Goal: Task Accomplishment & Management: Use online tool/utility

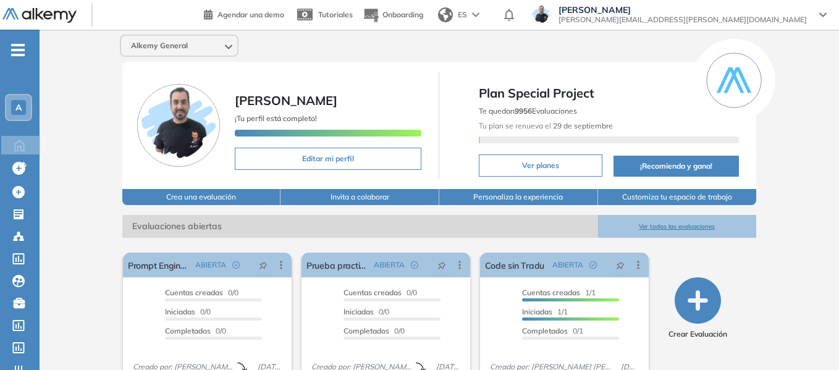
click at [18, 98] on div "A" at bounding box center [18, 107] width 25 height 25
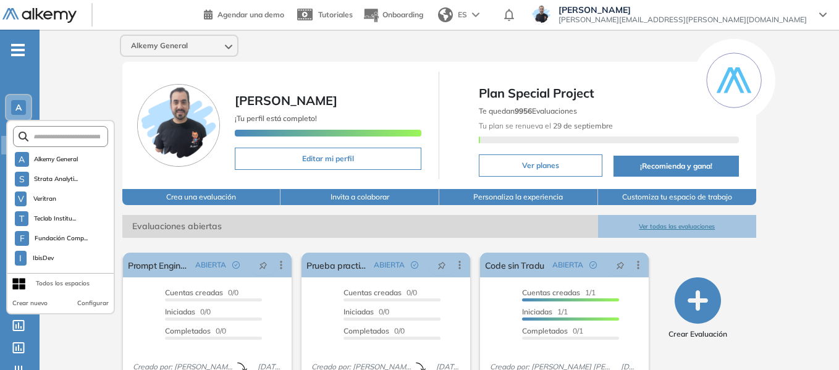
click at [64, 141] on form at bounding box center [61, 136] width 96 height 21
click at [52, 135] on input "text" at bounding box center [64, 136] width 72 height 9
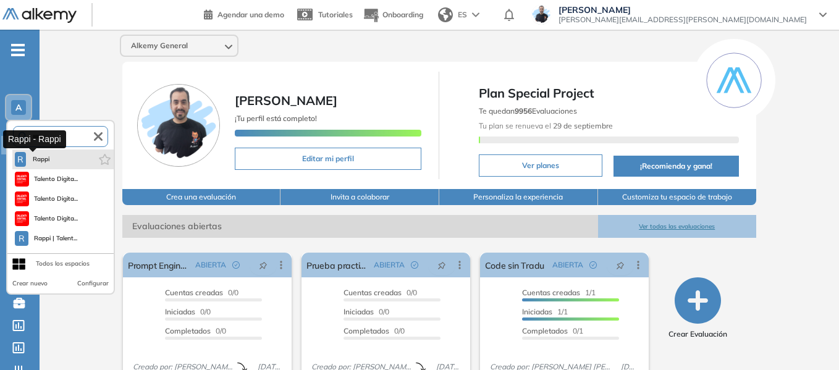
type input "****"
click at [39, 155] on span "Rappi" at bounding box center [41, 159] width 20 height 10
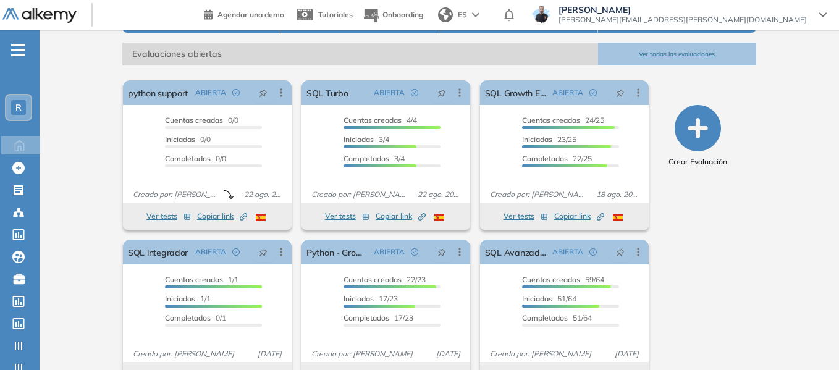
scroll to position [206, 0]
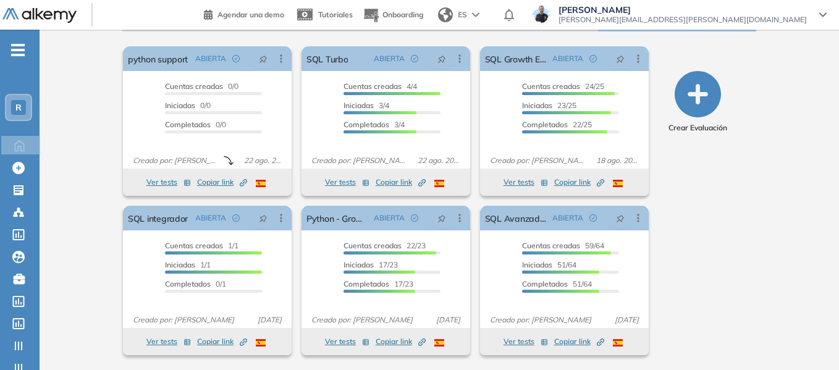
click at [27, 51] on ul "R Home Home Crear Evaluación Crear Evaluación Evaluaciones Evaluaciones Candida…" at bounding box center [20, 247] width 40 height 397
click at [19, 48] on span "-" at bounding box center [18, 49] width 14 height 10
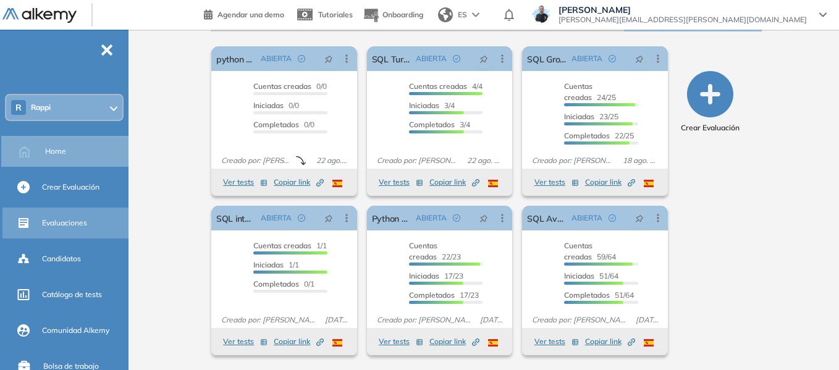
click at [63, 216] on div "Evaluaciones" at bounding box center [84, 222] width 84 height 21
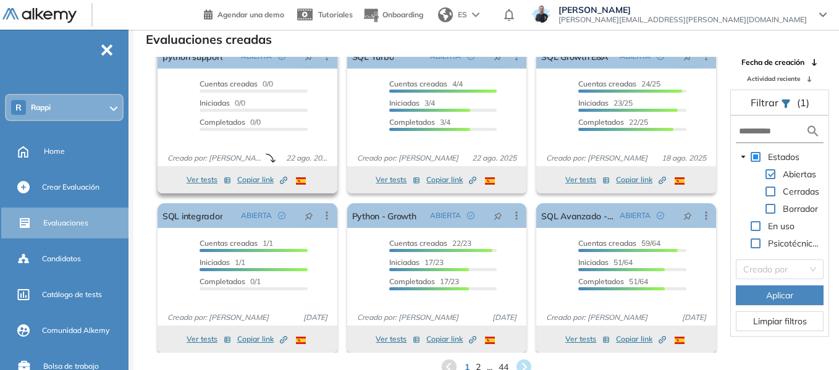
scroll to position [23, 0]
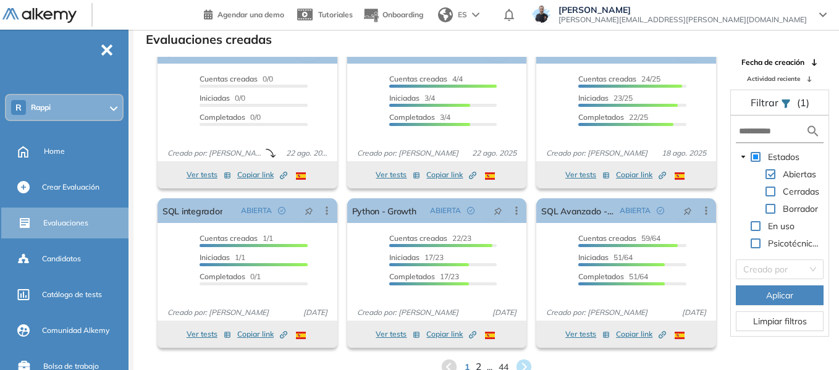
click at [477, 368] on span "2" at bounding box center [478, 367] width 6 height 14
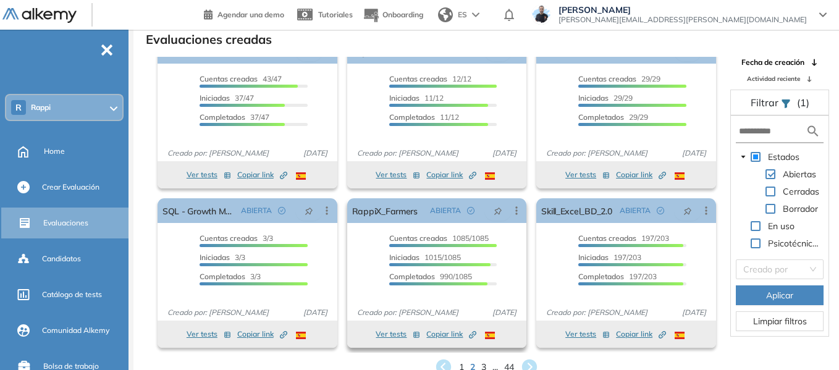
click at [443, 334] on span "Copiar link Created by potrace 1.16, written by Peter Selinger 2001-2019" at bounding box center [451, 334] width 50 height 11
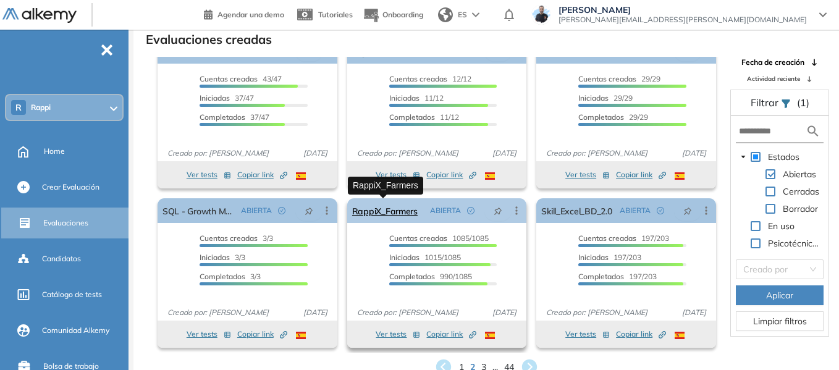
click at [403, 216] on link "RappiX_Farmers" at bounding box center [384, 210] width 65 height 25
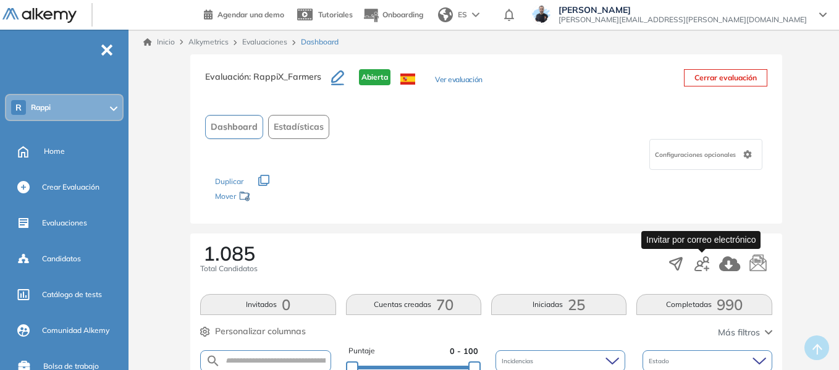
click at [703, 263] on icon "button" at bounding box center [701, 263] width 15 height 15
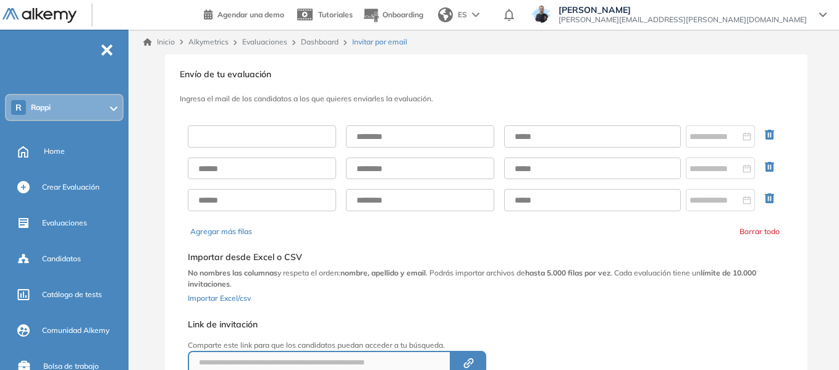
click at [276, 137] on input "text" at bounding box center [262, 136] width 148 height 22
type input "******"
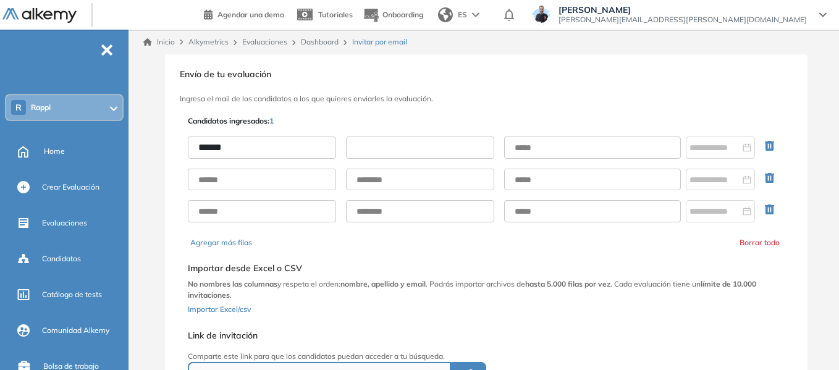
click at [374, 141] on input "text" at bounding box center [420, 148] width 148 height 22
type input "*****"
click at [541, 154] on input "text" at bounding box center [592, 148] width 177 height 22
click at [578, 147] on input "**********" at bounding box center [592, 148] width 177 height 22
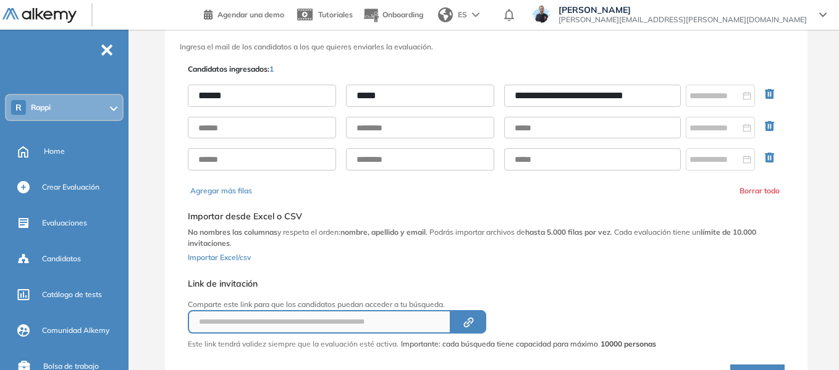
scroll to position [119, 0]
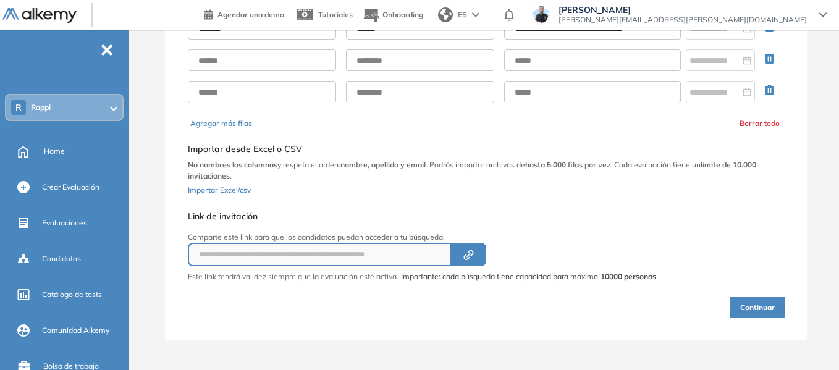
type input "**********"
click at [767, 312] on button "Continuar" at bounding box center [757, 307] width 54 height 21
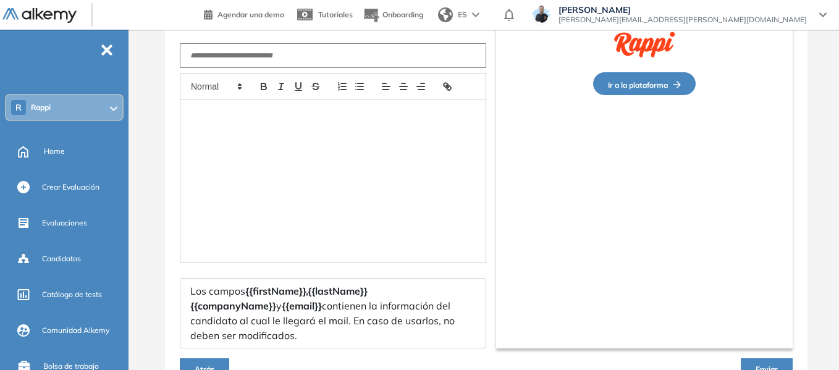
type input "**********"
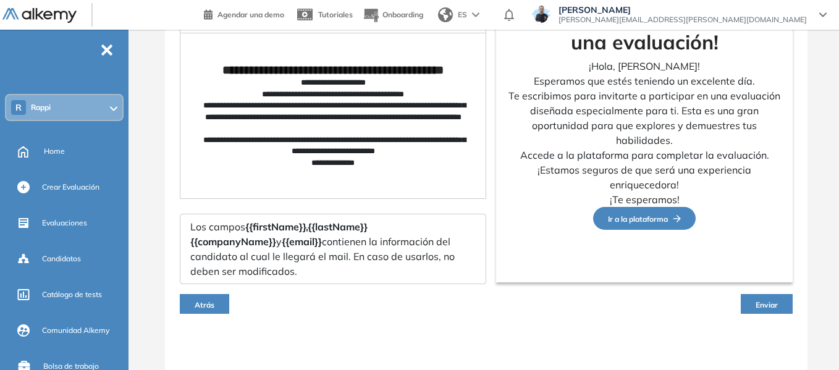
scroll to position [187, 0]
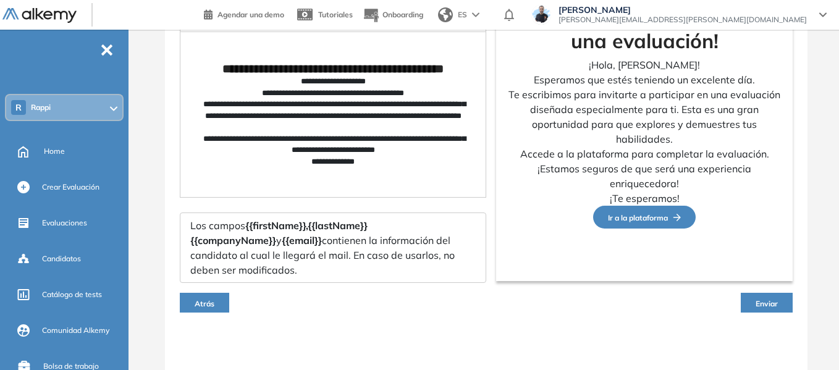
click at [758, 299] on span "Enviar" at bounding box center [766, 303] width 22 height 9
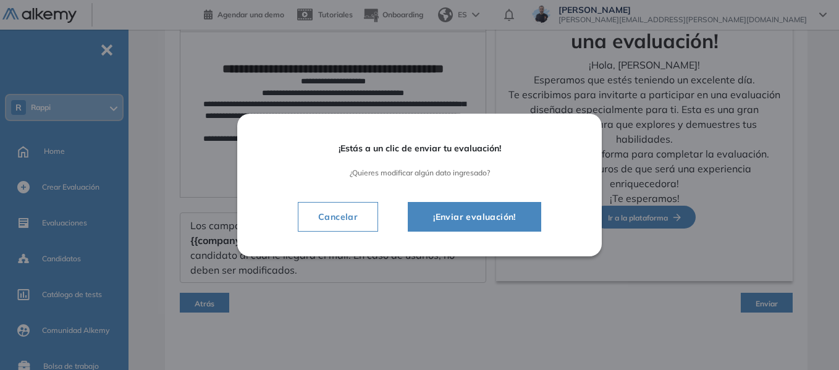
click at [487, 210] on span "¡Enviar evaluación!" at bounding box center [474, 216] width 103 height 15
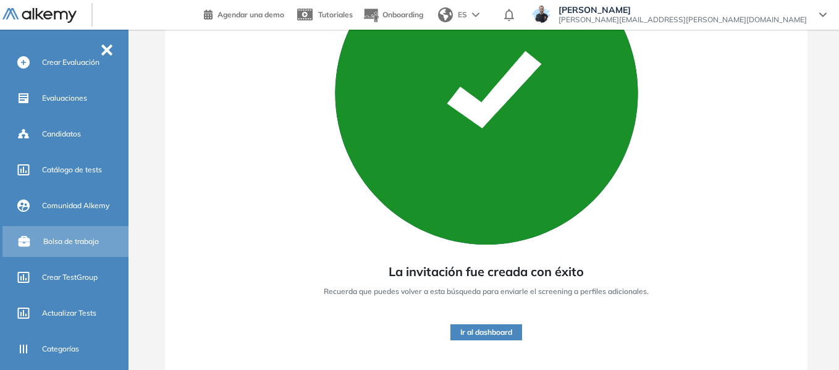
scroll to position [316, 0]
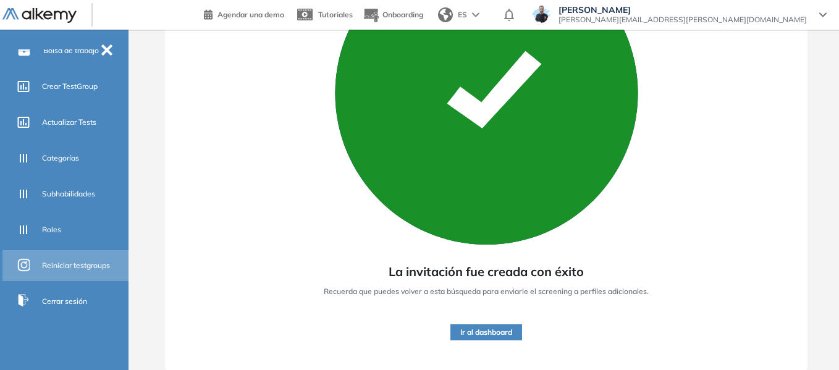
click at [68, 271] on div "Reiniciar testgroups" at bounding box center [84, 265] width 84 height 21
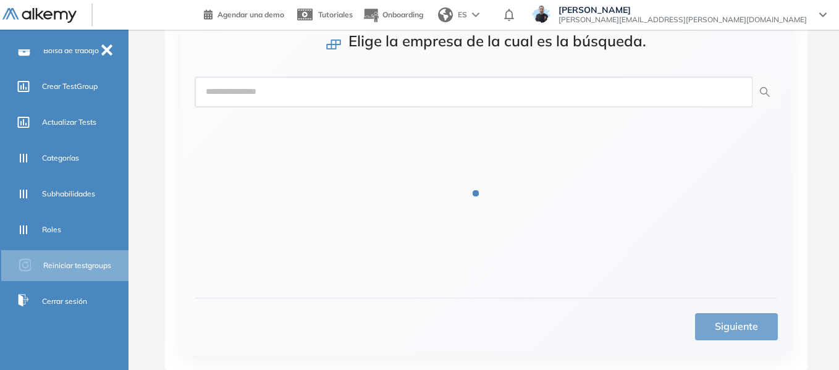
scroll to position [90, 0]
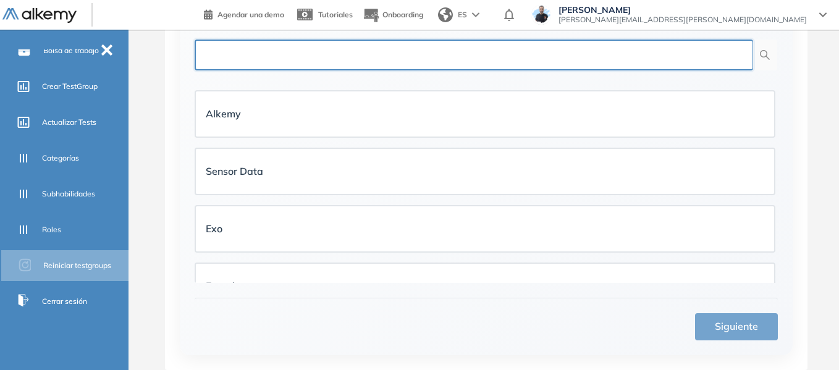
click at [448, 57] on input "text" at bounding box center [474, 55] width 558 height 31
type input "*****"
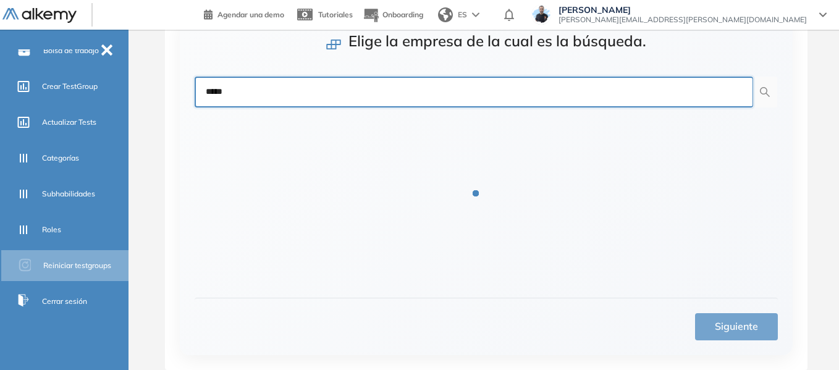
scroll to position [23, 0]
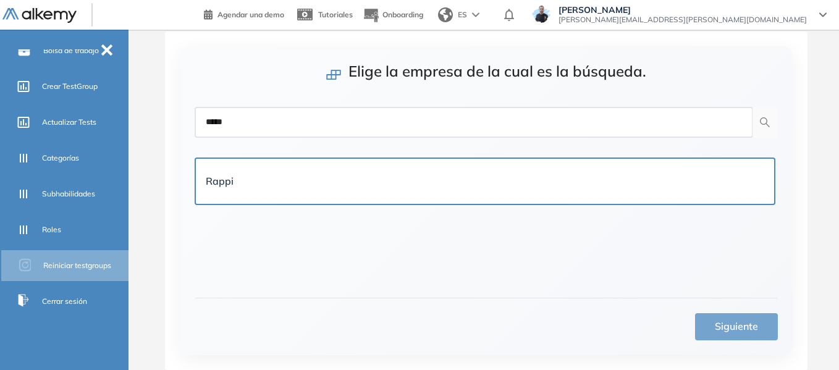
click at [437, 161] on div "Rappi" at bounding box center [485, 181] width 578 height 45
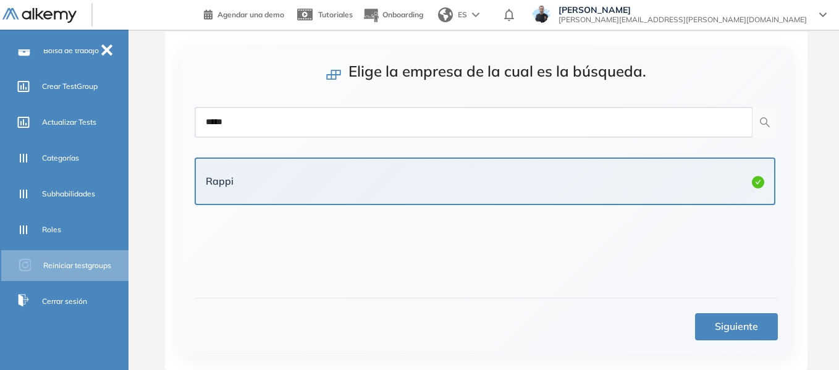
click at [737, 329] on span "Siguiente" at bounding box center [736, 326] width 43 height 15
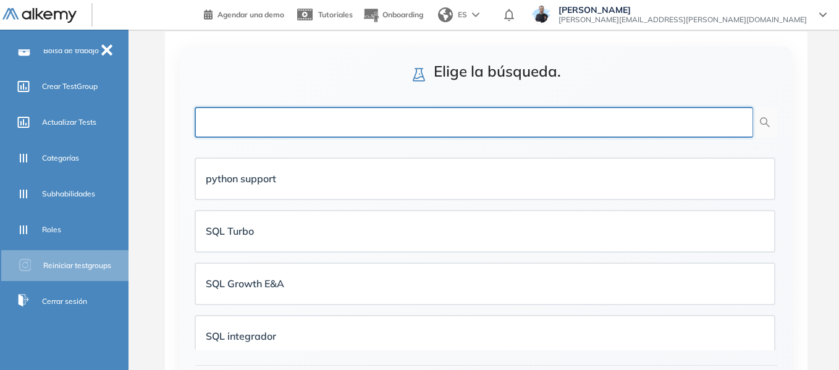
click at [459, 125] on input "text" at bounding box center [474, 122] width 558 height 31
type input "******"
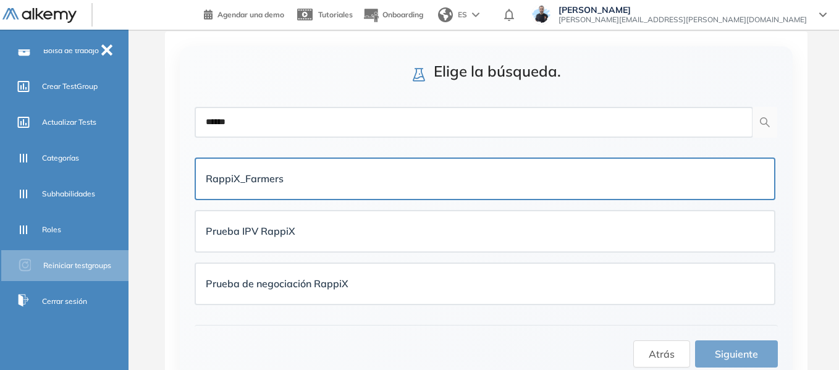
click at [345, 182] on div "RappiX_Farmers" at bounding box center [485, 178] width 558 height 15
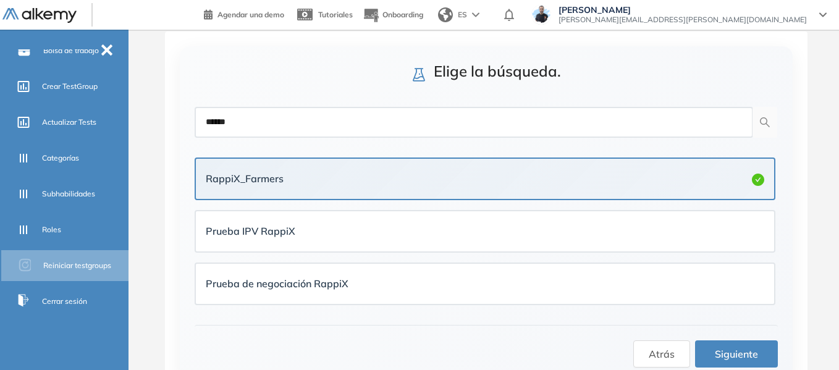
click at [727, 348] on span "Siguiente" at bounding box center [736, 354] width 43 height 15
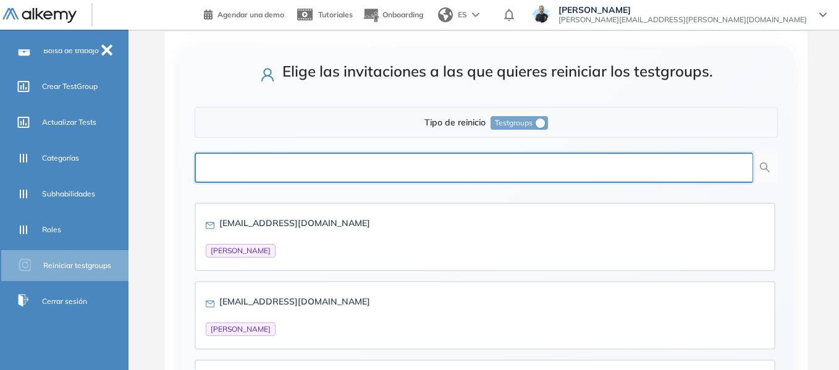
click at [556, 172] on input "text" at bounding box center [474, 168] width 558 height 31
type input "**********"
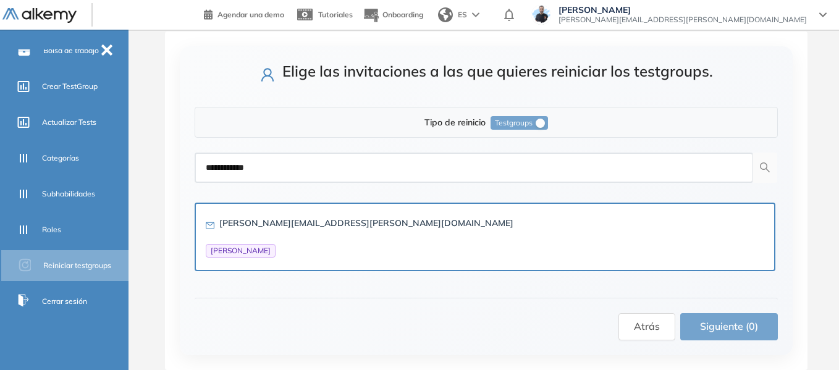
click at [385, 235] on div "miguel.gomez@alkemy.org Miguel Gomez" at bounding box center [485, 236] width 558 height 41
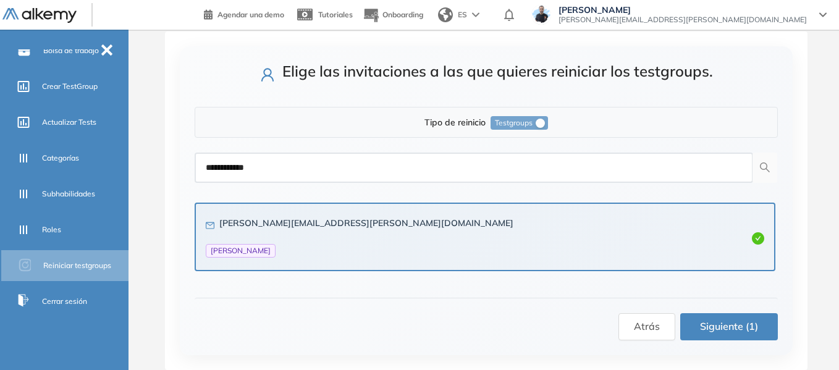
click at [717, 330] on span "Siguiente (1)" at bounding box center [729, 326] width 58 height 15
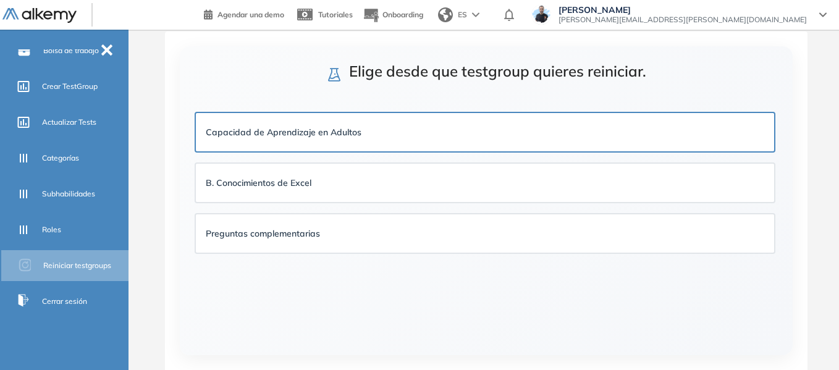
click at [482, 132] on div "Capacidad de Aprendizaje en Adultos" at bounding box center [485, 132] width 558 height 14
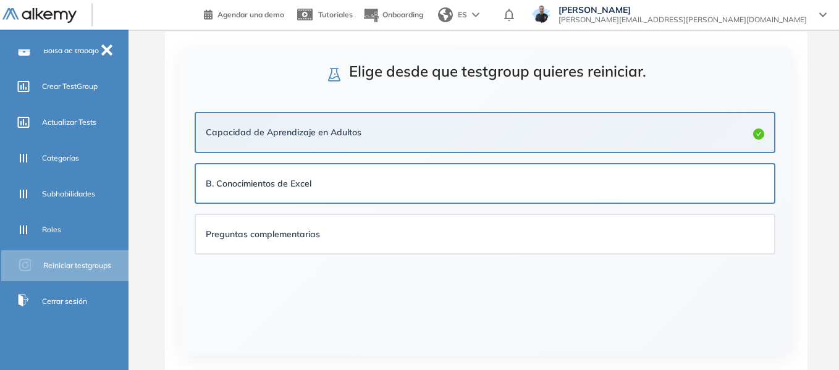
click at [707, 185] on div "B. Conocimientos de Excel" at bounding box center [485, 184] width 558 height 14
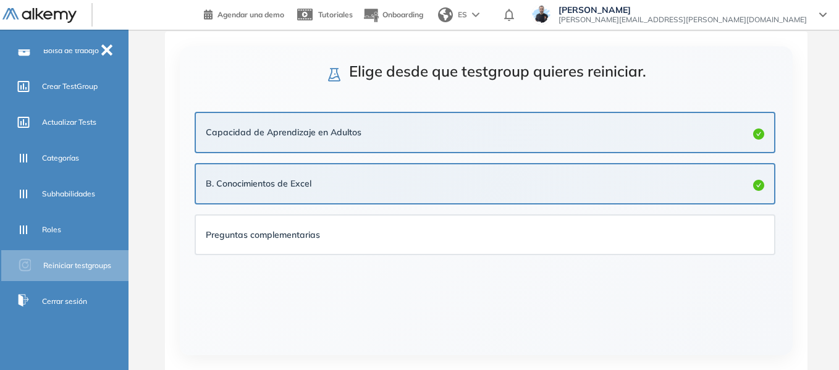
drag, startPoint x: 713, startPoint y: 223, endPoint x: 713, endPoint y: 192, distance: 30.9
click at [714, 223] on div "Preguntas complementarias" at bounding box center [485, 235] width 578 height 38
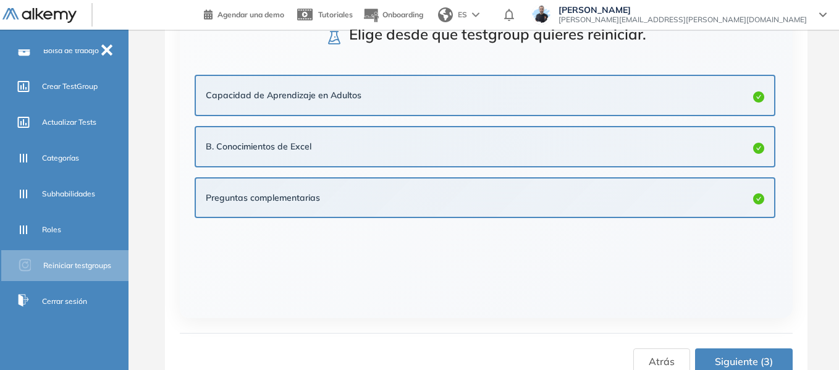
scroll to position [80, 0]
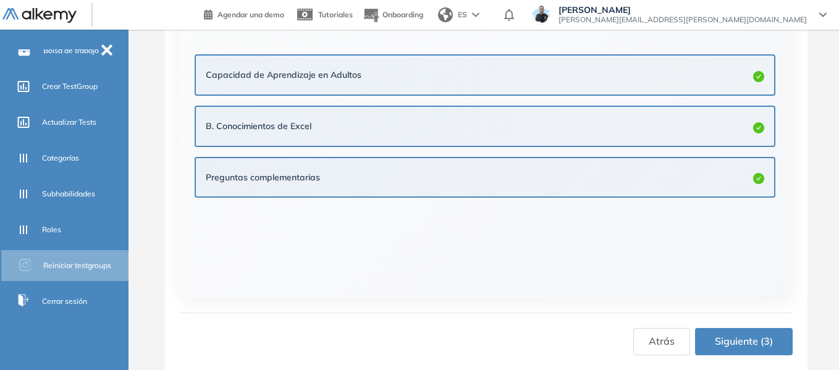
click at [561, 73] on div "Capacidad de Aprendizaje en Adultos" at bounding box center [485, 75] width 558 height 14
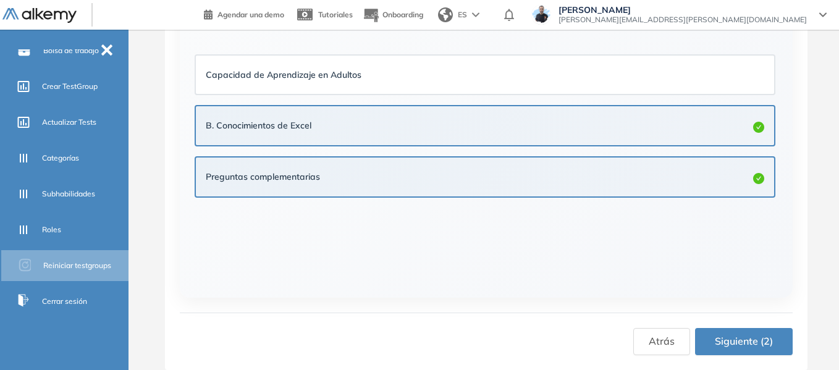
click at [750, 341] on span "Siguiente (2)" at bounding box center [744, 341] width 58 height 15
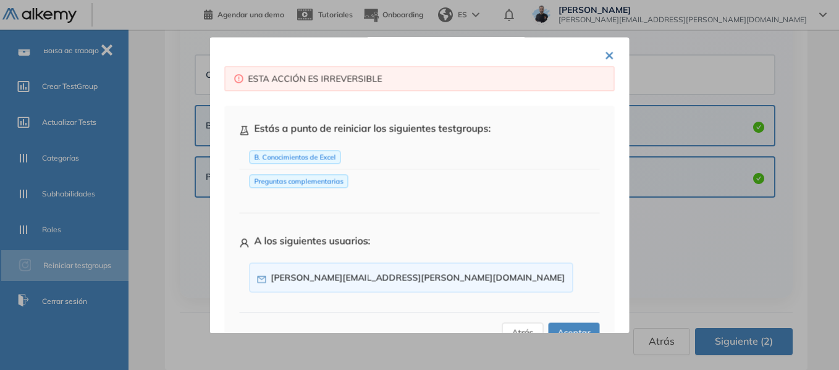
scroll to position [44, 0]
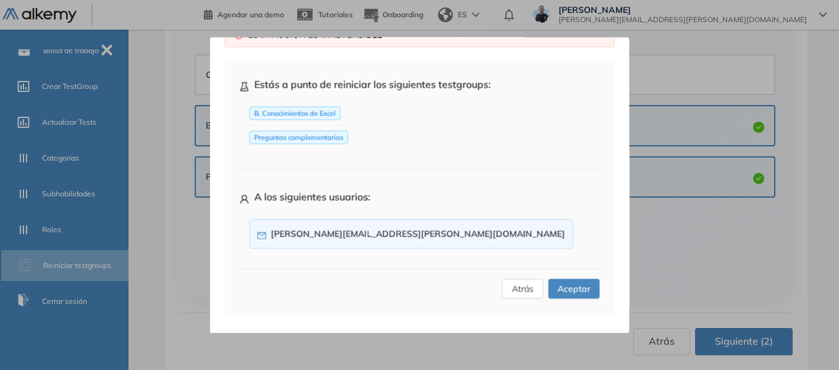
click at [569, 280] on button "Aceptar" at bounding box center [573, 289] width 51 height 20
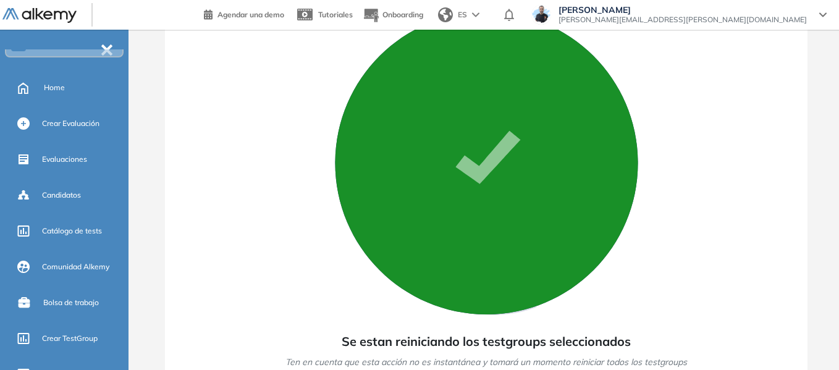
scroll to position [7, 0]
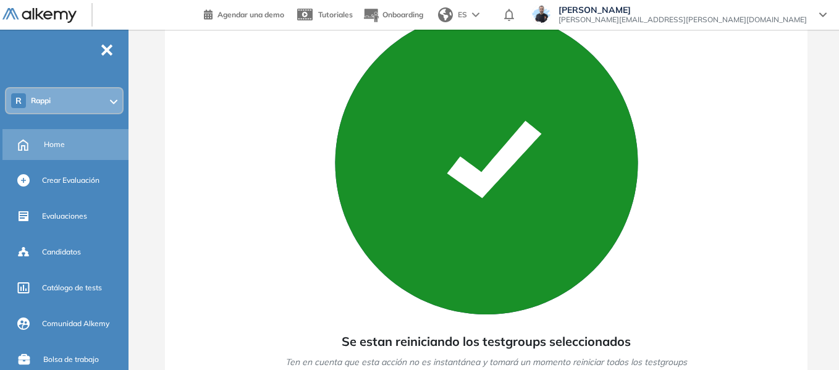
click at [64, 138] on div "Home" at bounding box center [85, 144] width 82 height 21
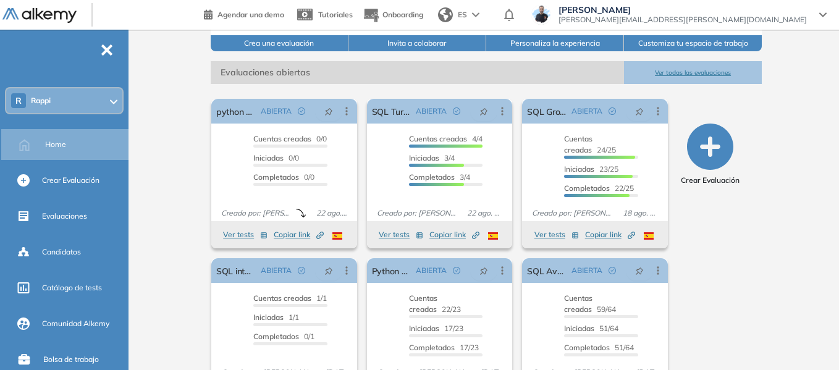
scroll to position [185, 0]
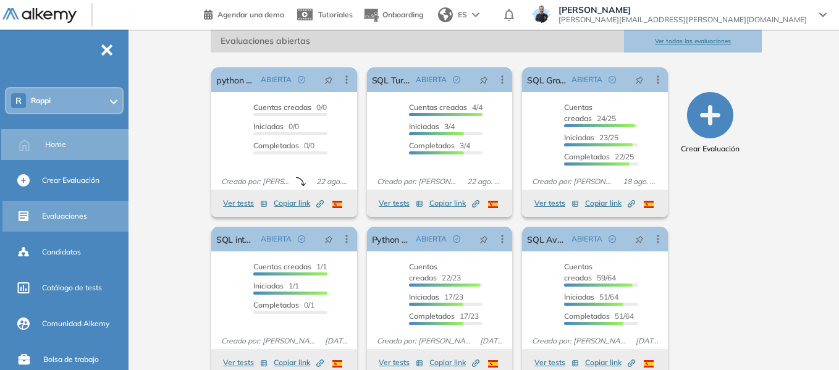
click at [74, 208] on div "Evaluaciones" at bounding box center [84, 216] width 84 height 21
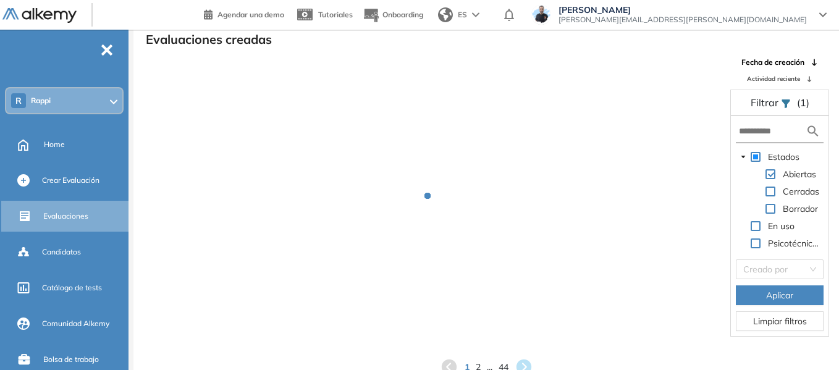
scroll to position [30, 0]
click at [771, 133] on input "text" at bounding box center [772, 131] width 67 height 13
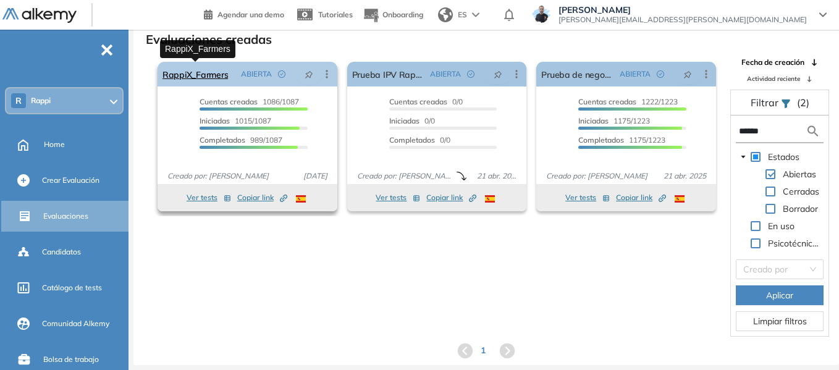
type input "******"
click at [215, 77] on link "RappiX_Farmers" at bounding box center [194, 74] width 65 height 25
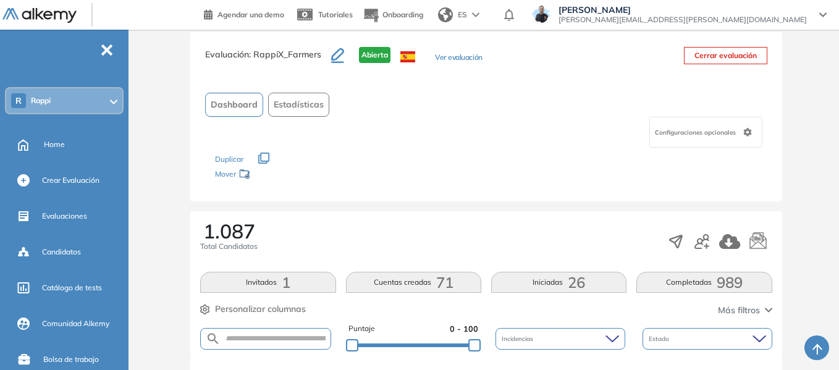
scroll to position [93, 0]
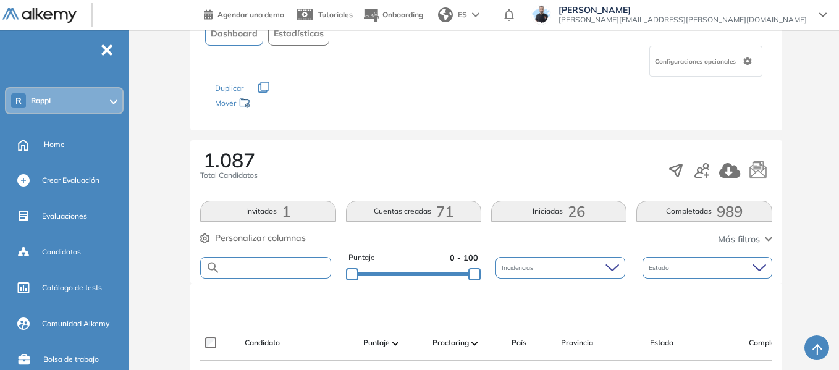
click at [272, 267] on input "text" at bounding box center [275, 267] width 109 height 9
type input "**********"
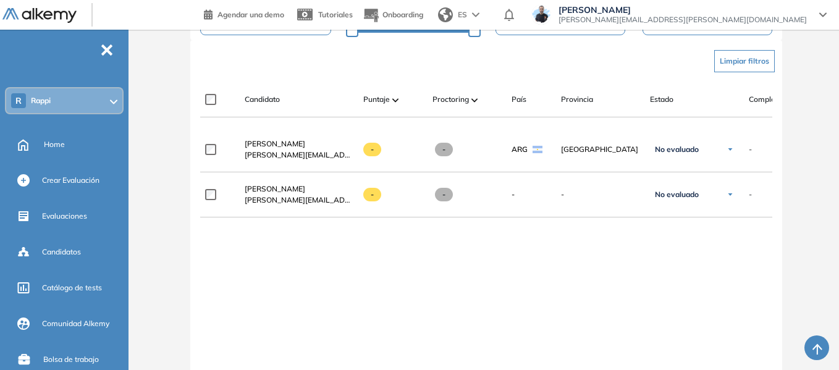
scroll to position [340, 0]
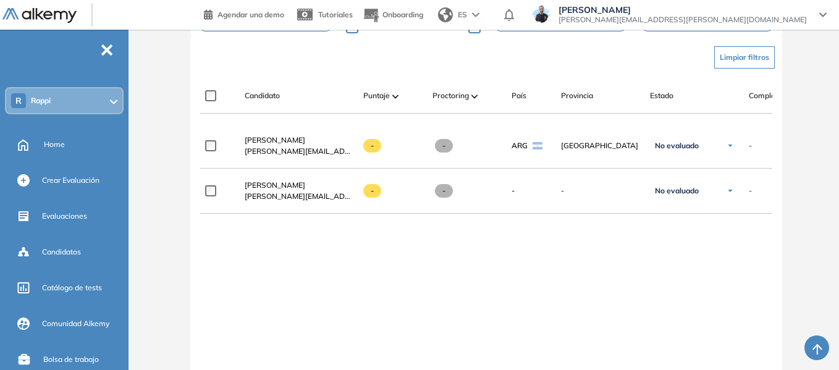
click at [505, 123] on div at bounding box center [526, 119] width 49 height 10
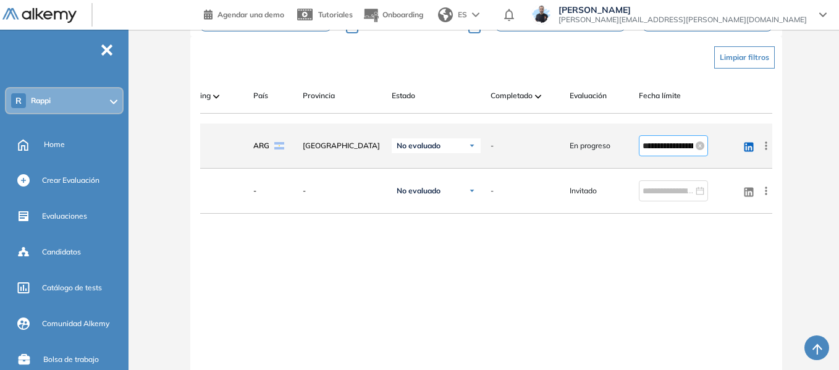
click at [652, 149] on input "**********" at bounding box center [667, 146] width 51 height 14
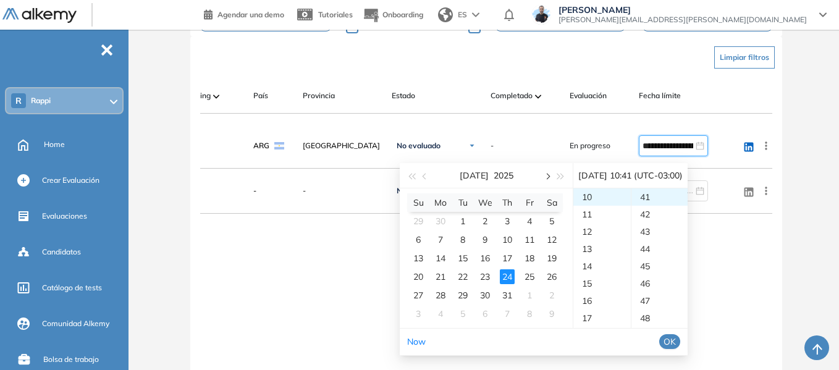
click at [545, 175] on span "button" at bounding box center [547, 177] width 6 height 6
click at [546, 175] on span "button" at bounding box center [547, 177] width 6 height 6
click at [508, 274] on div "25" at bounding box center [507, 276] width 15 height 15
click at [680, 345] on button "OK" at bounding box center [669, 341] width 21 height 15
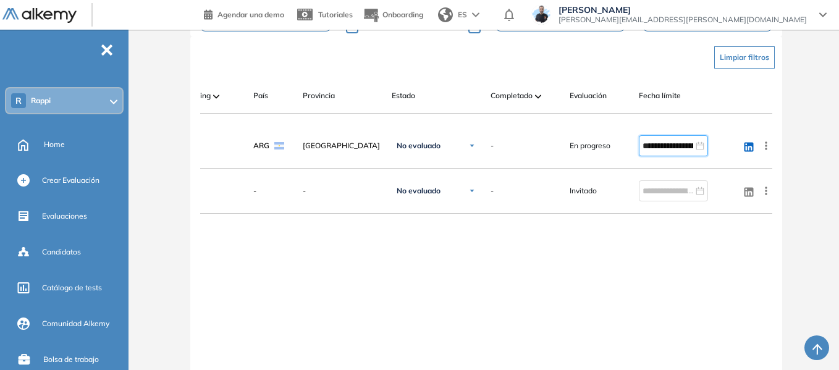
type input "**********"
click at [56, 96] on div "R Rappi" at bounding box center [64, 100] width 116 height 25
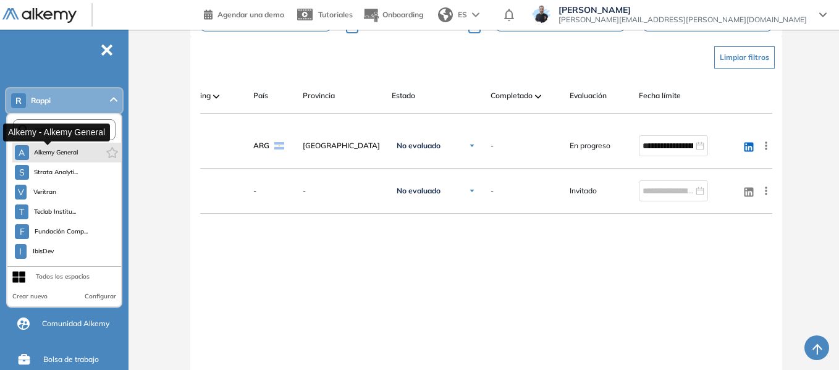
click at [64, 149] on span "Alkemy General" at bounding box center [56, 153] width 44 height 10
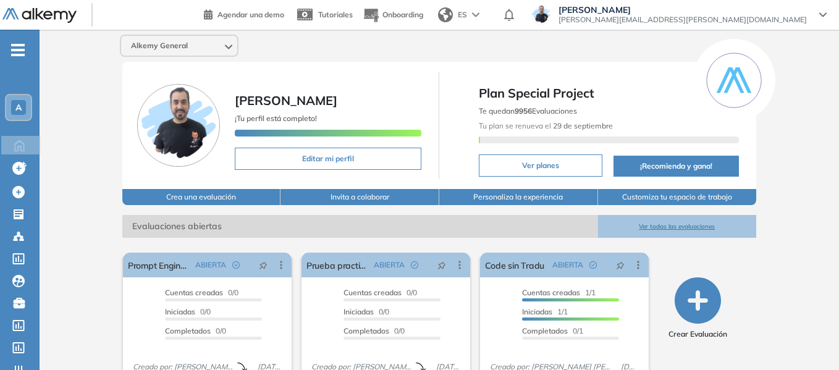
click at [742, 12] on span "[PERSON_NAME]" at bounding box center [682, 10] width 248 height 10
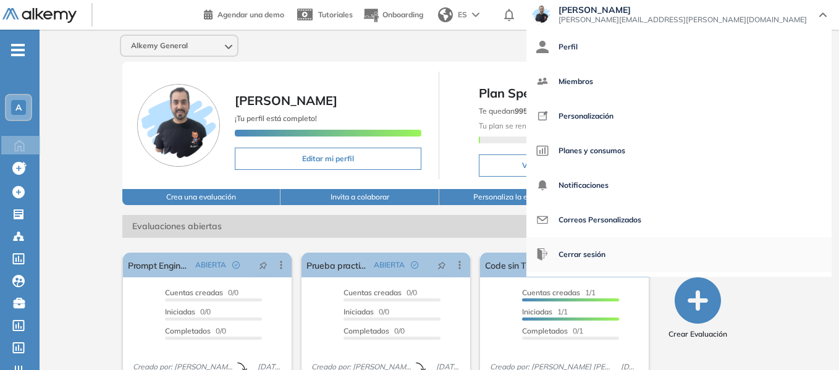
click at [605, 253] on span "Cerrar sesión" at bounding box center [581, 255] width 47 height 30
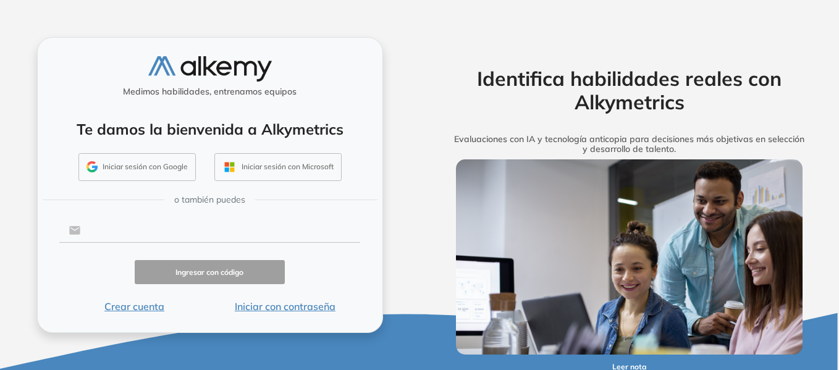
click at [172, 227] on input "text" at bounding box center [220, 230] width 280 height 23
type input "**********"
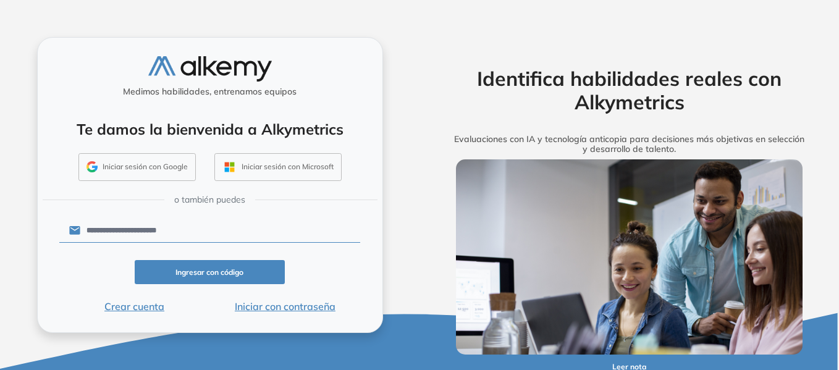
click at [269, 307] on button "Iniciar con contraseña" at bounding box center [284, 306] width 151 height 15
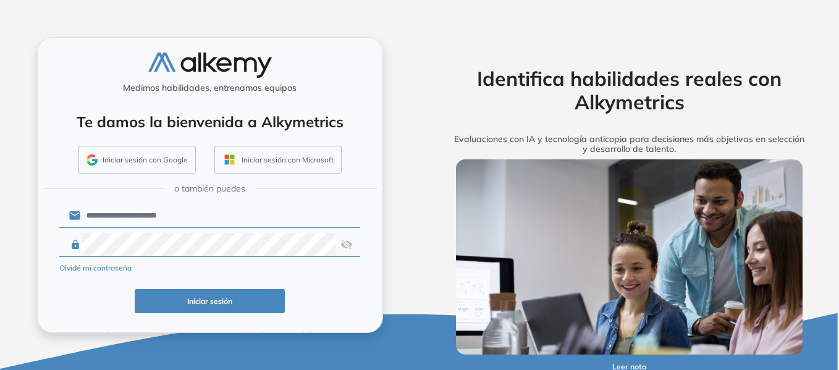
click at [77, 303] on div "Iniciar sesión" at bounding box center [209, 301] width 301 height 24
click at [216, 297] on button "Iniciar sesión" at bounding box center [210, 301] width 151 height 24
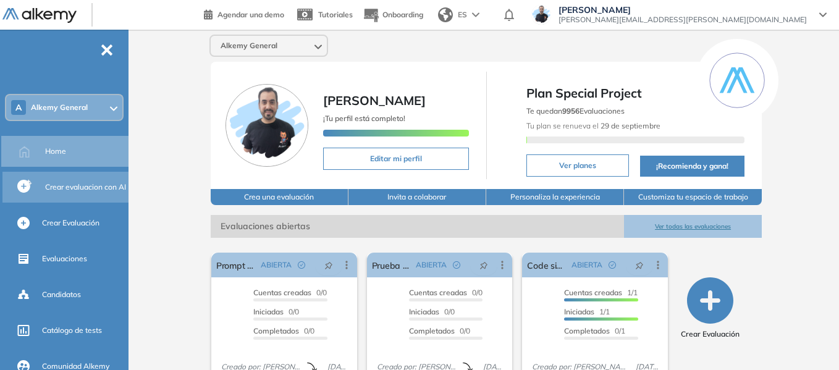
click at [79, 193] on div "Crear evaluacion con AI" at bounding box center [85, 187] width 81 height 21
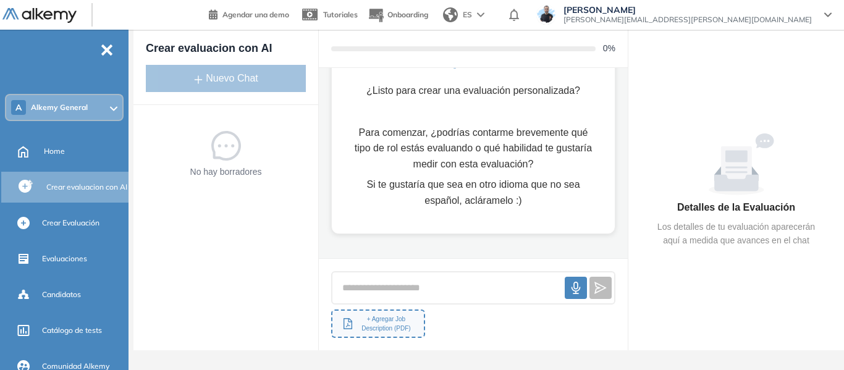
scroll to position [79, 0]
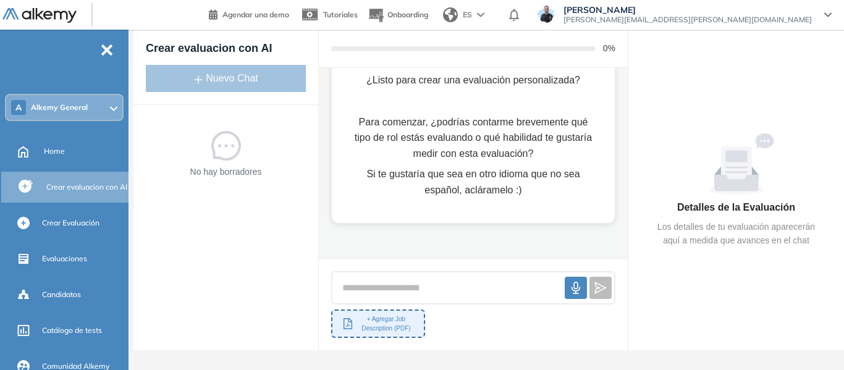
click at [390, 315] on button "+ Agregar Job Description (PDF)" at bounding box center [378, 323] width 94 height 28
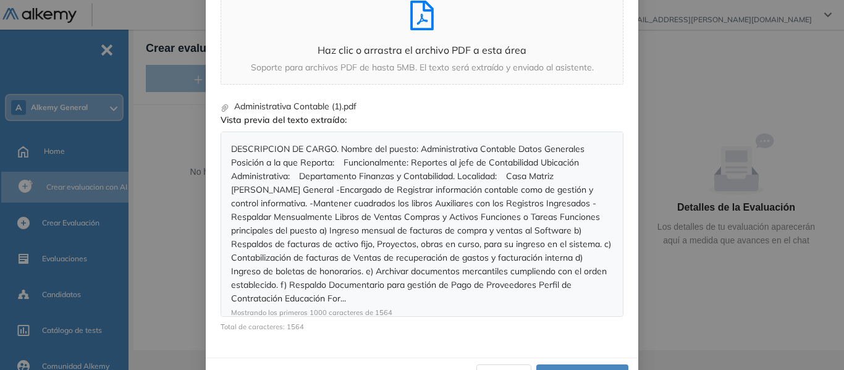
scroll to position [156, 0]
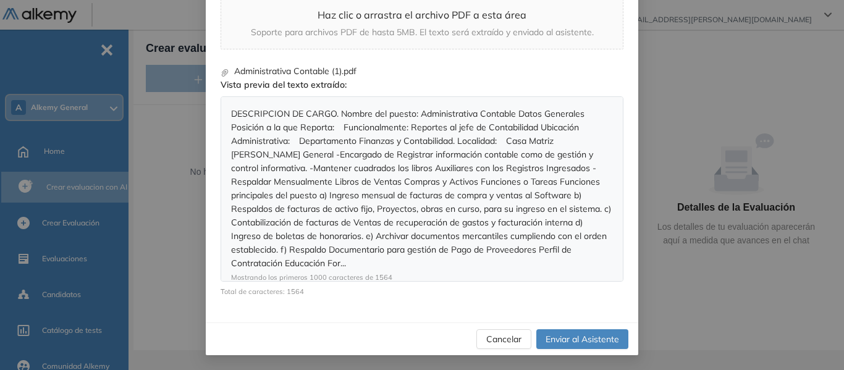
click at [586, 343] on span "Enviar al Asistente" at bounding box center [582, 339] width 74 height 14
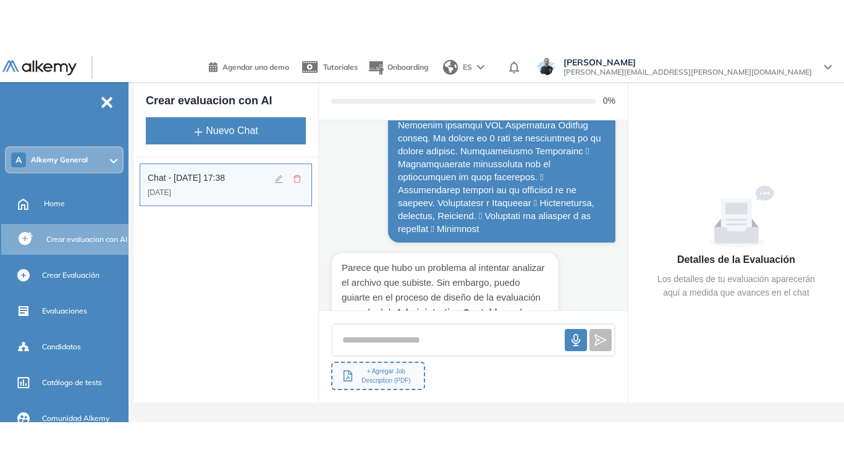
scroll to position [503, 0]
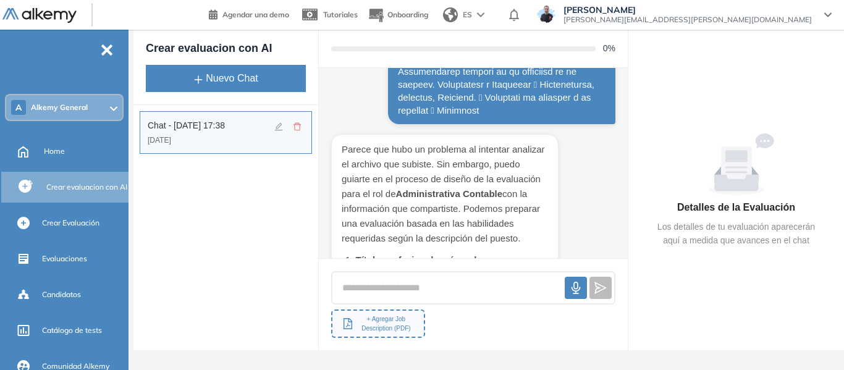
click at [582, 186] on div "Parece que hubo un problema al intentar analizar el archivo que subiste. Sin em…" at bounding box center [473, 163] width 309 height 190
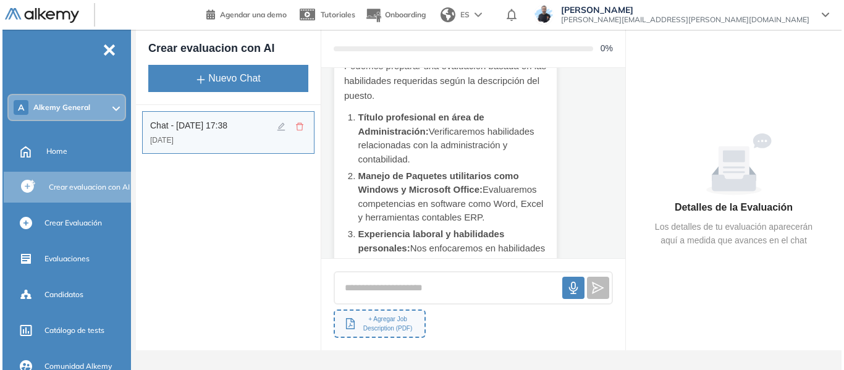
scroll to position [645, 0]
